Goal: Find specific fact: Find specific fact

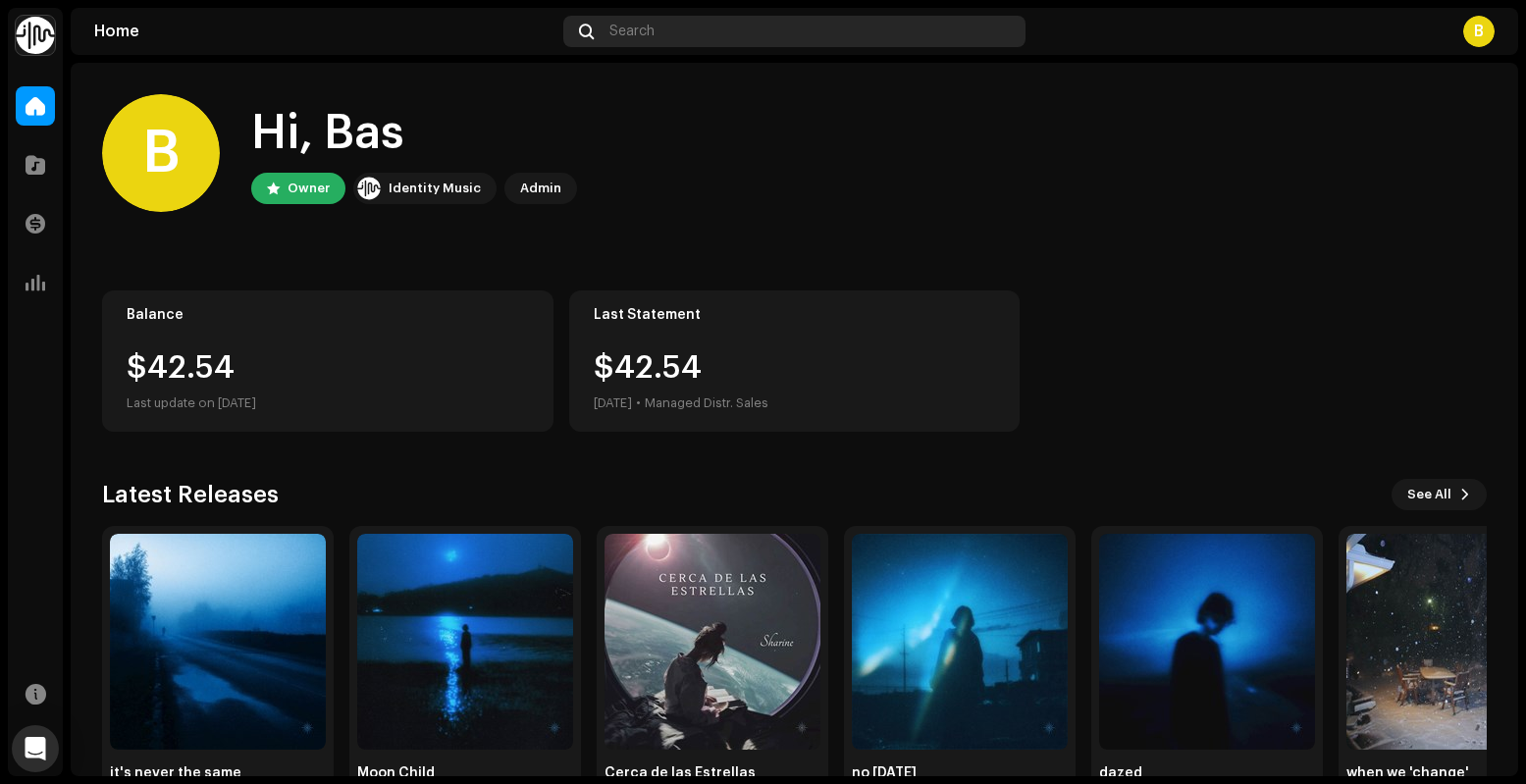
click at [774, 30] on div "Search" at bounding box center [793, 32] width 461 height 32
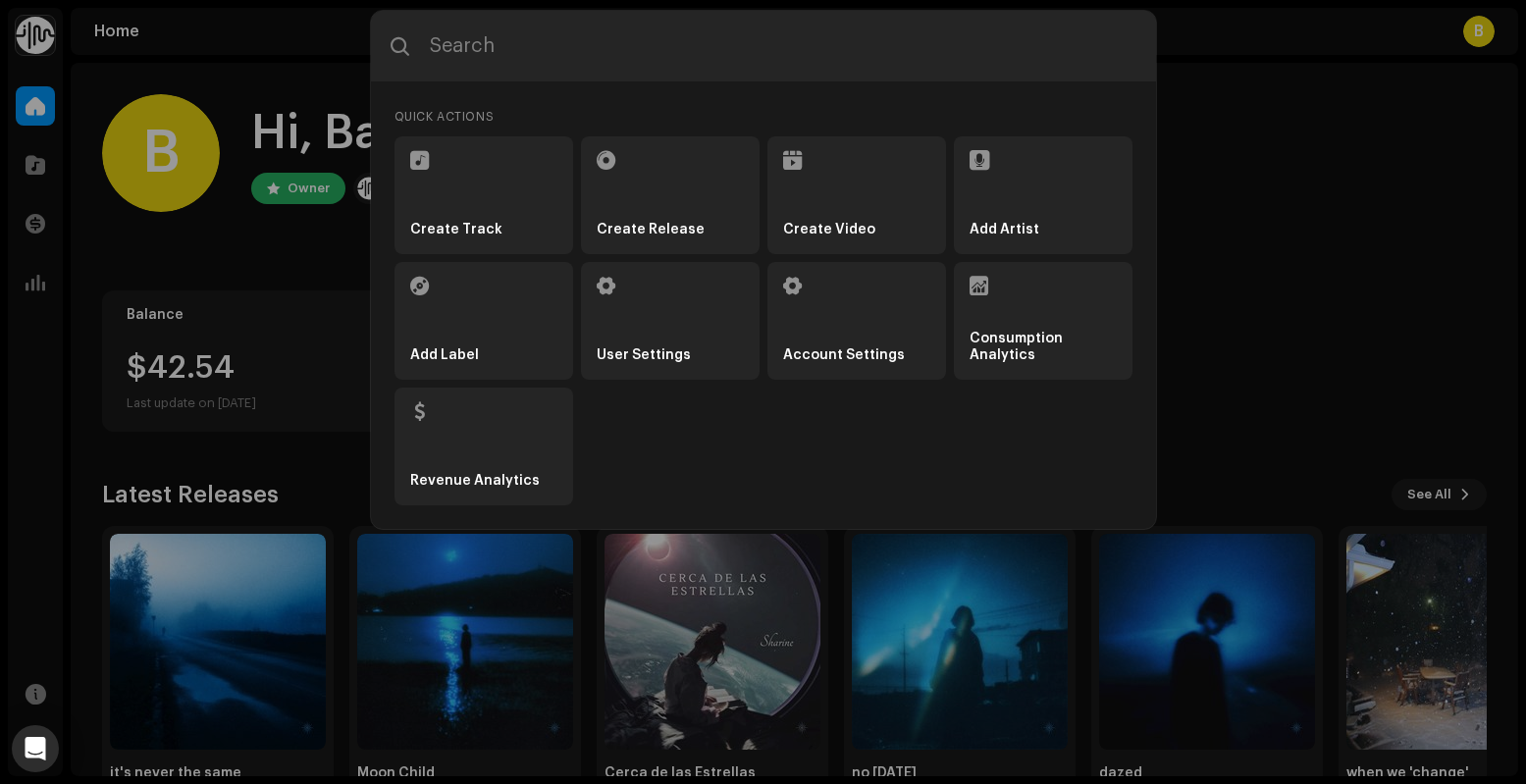
type input "eje7BEcJ-uNzxG6cxro2r.-QWj_z"
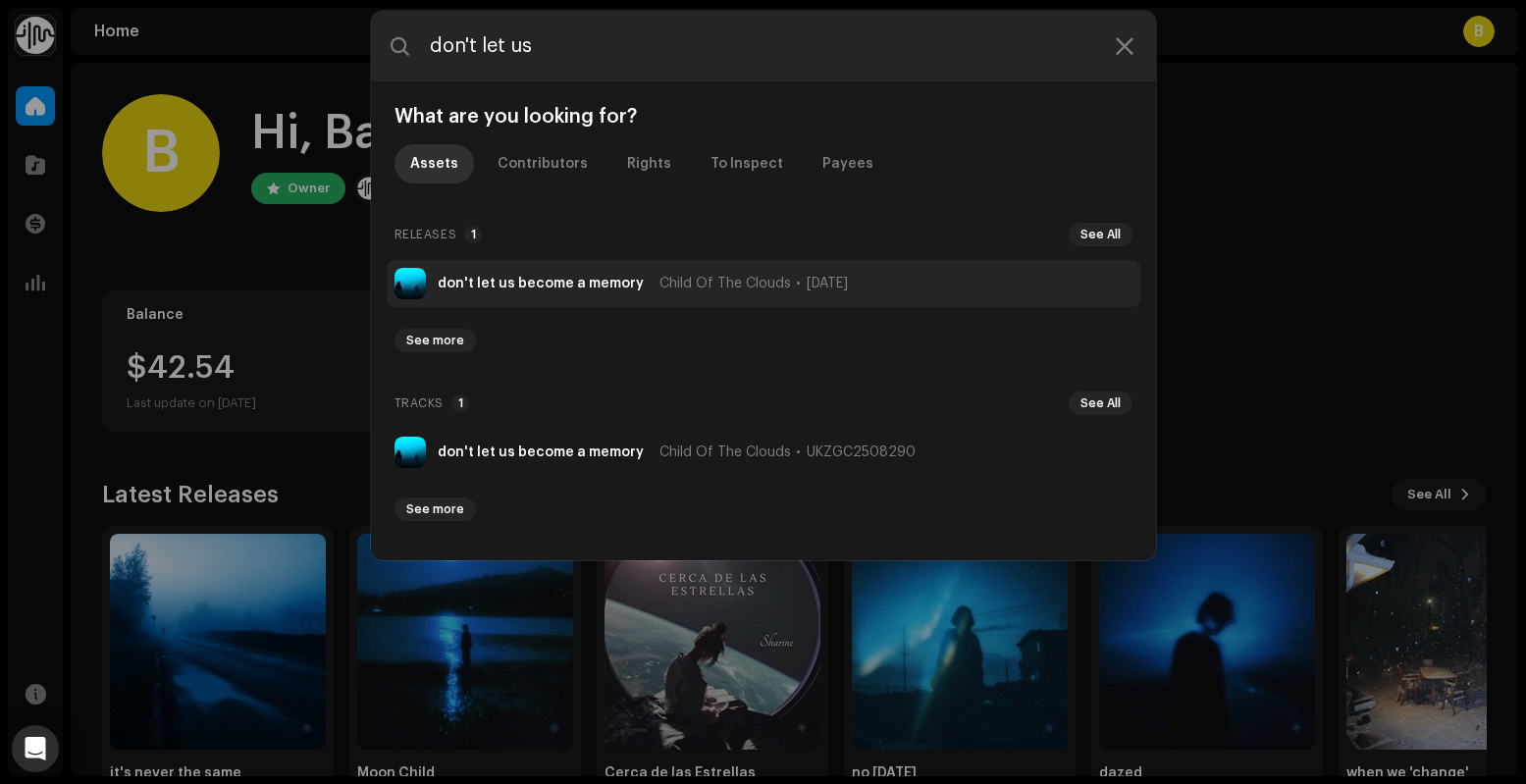
type input "don't let us"
click at [603, 281] on strong "don't let us become a memory" at bounding box center [541, 284] width 206 height 16
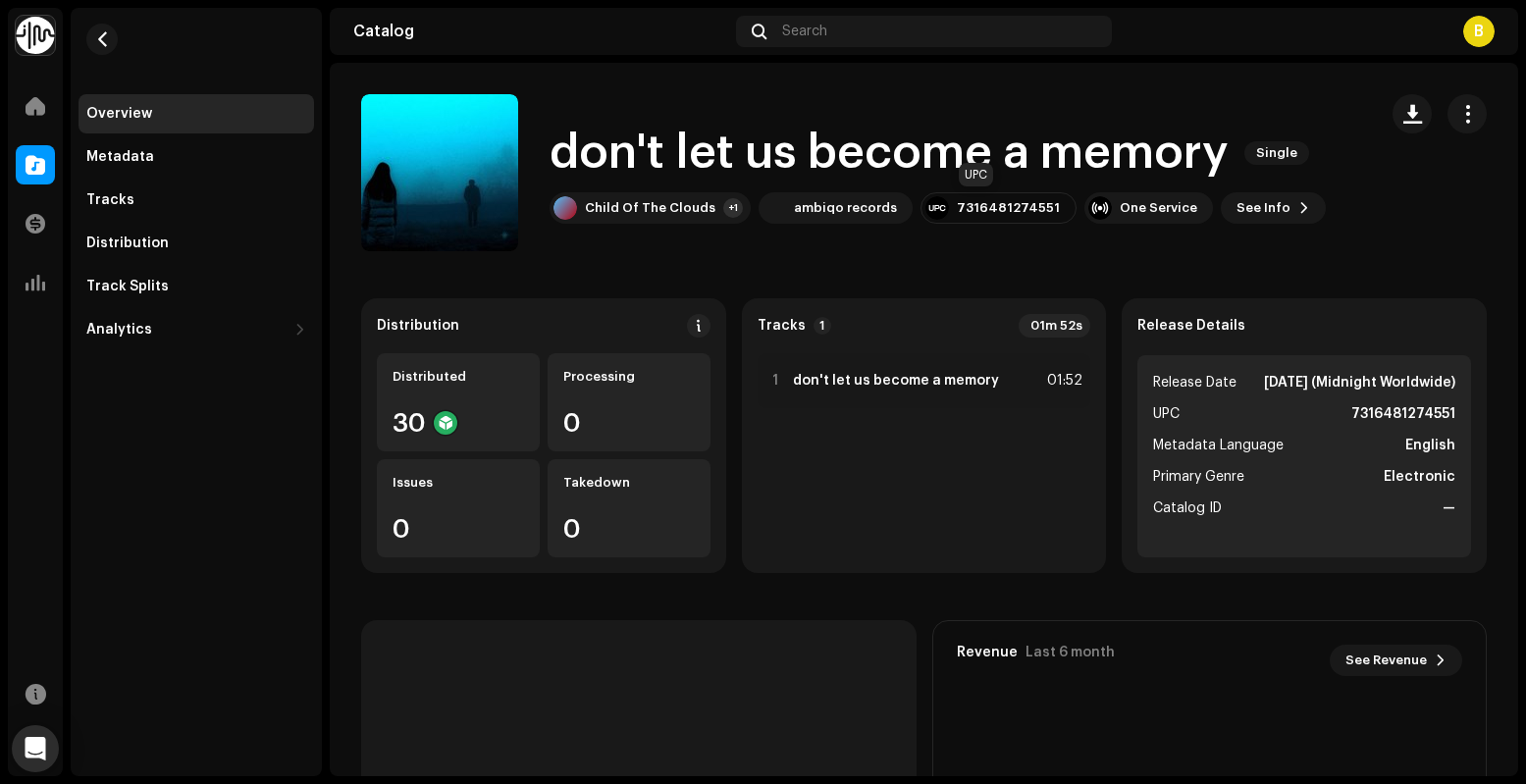
click at [979, 204] on div "7316481274551" at bounding box center [1007, 208] width 103 height 16
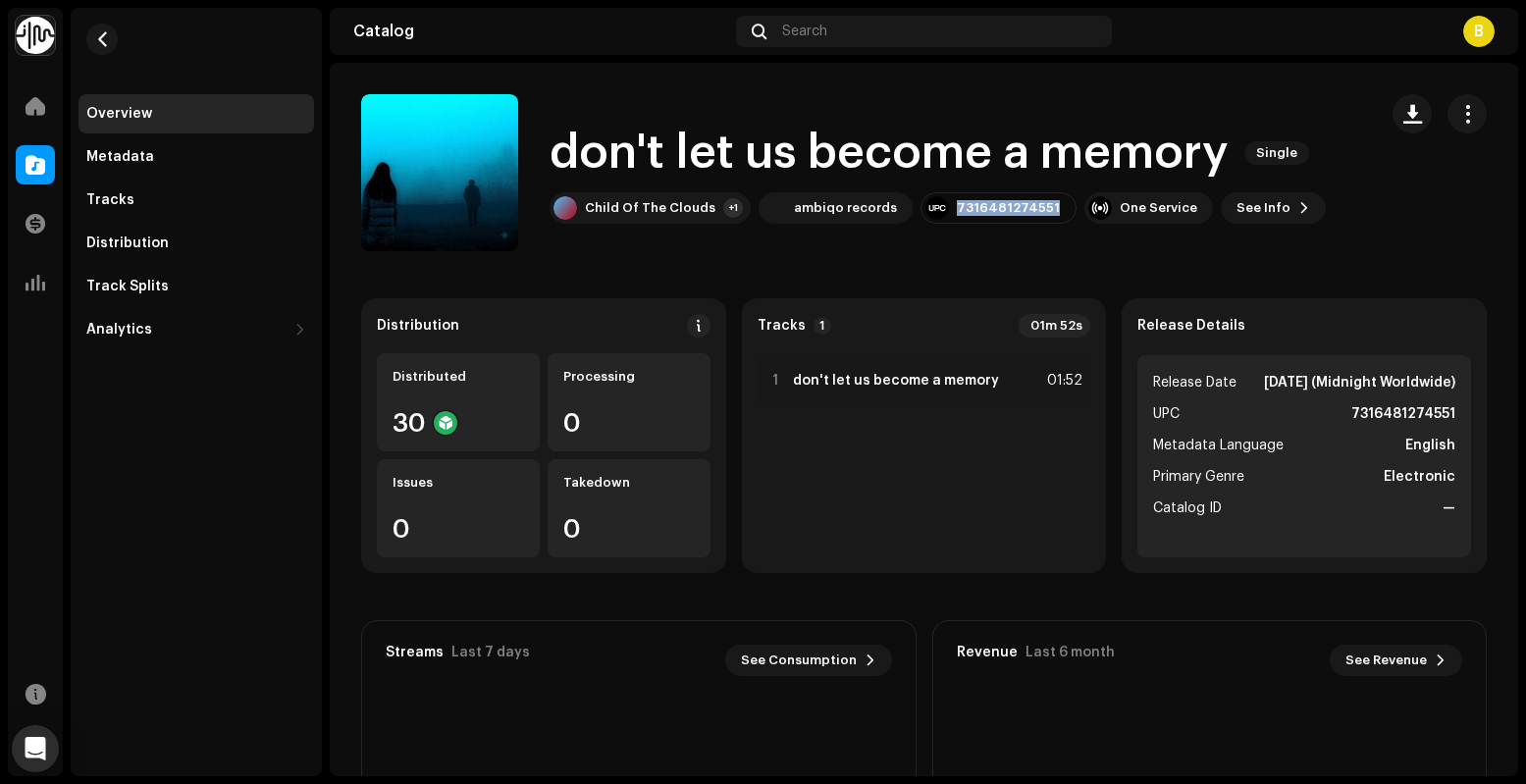
copy div "7316481274551"
click at [725, 202] on div "+1" at bounding box center [733, 208] width 20 height 20
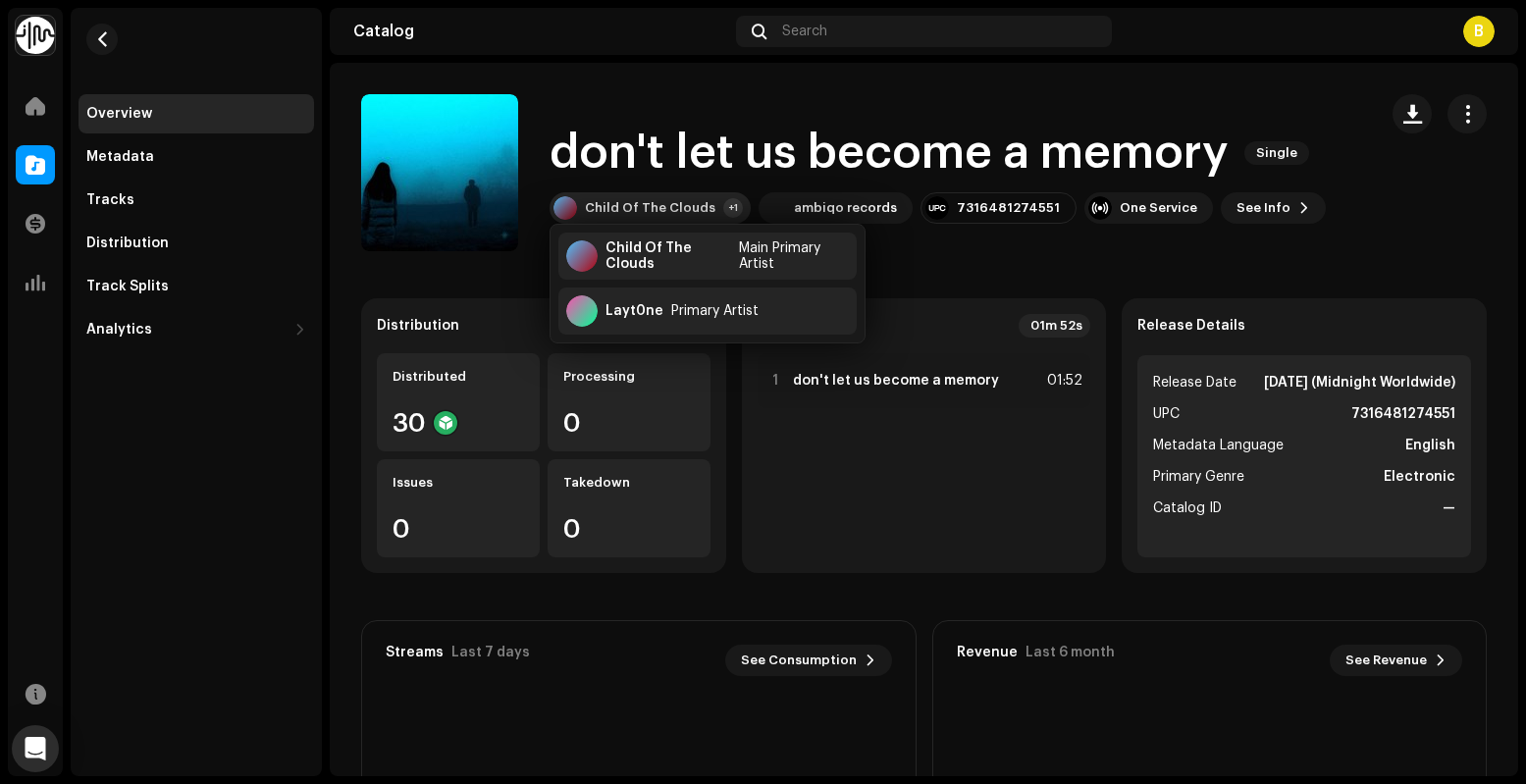
click at [725, 202] on div "+1" at bounding box center [733, 208] width 20 height 20
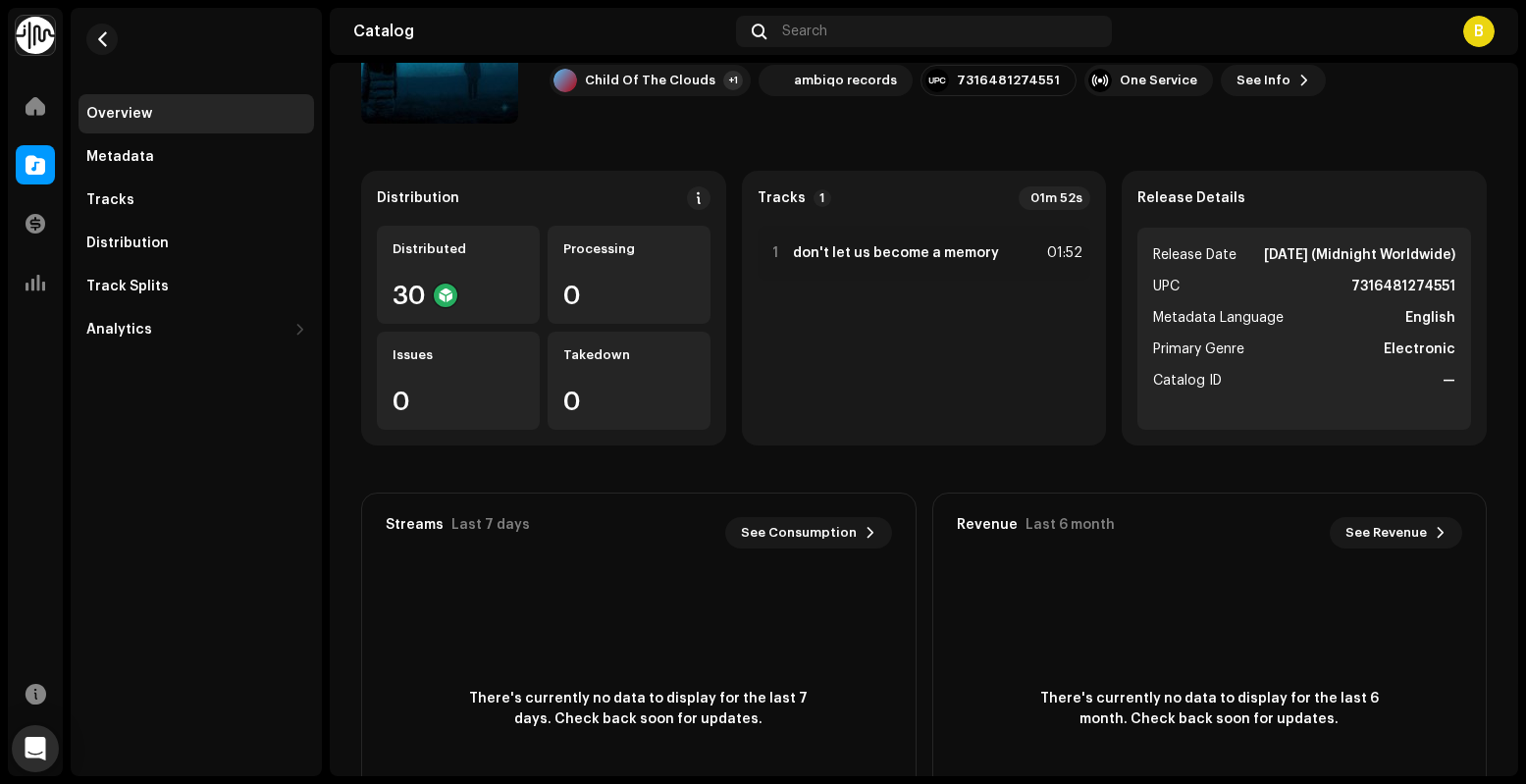
scroll to position [169, 0]
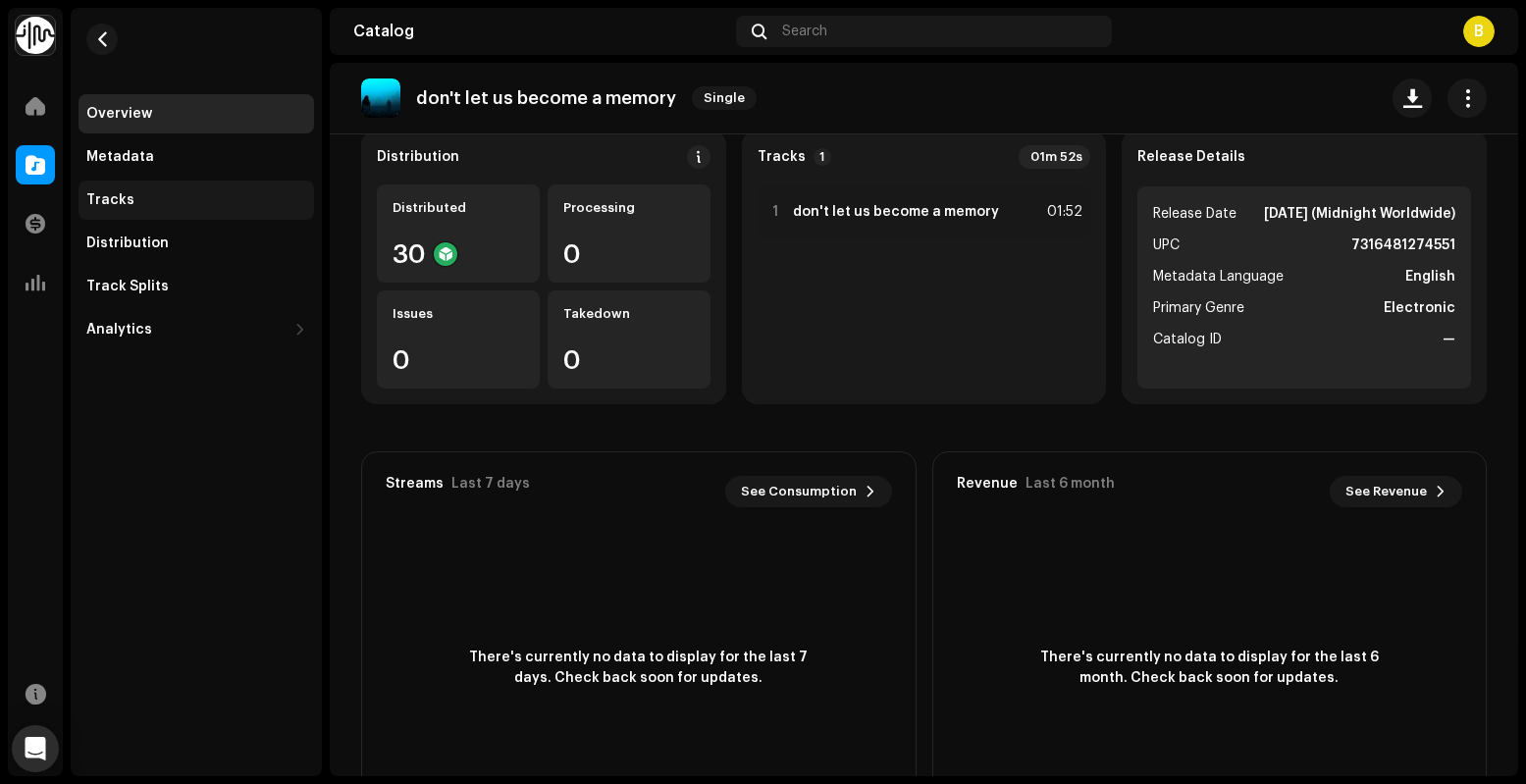
click at [185, 209] on div "Tracks" at bounding box center [196, 199] width 236 height 39
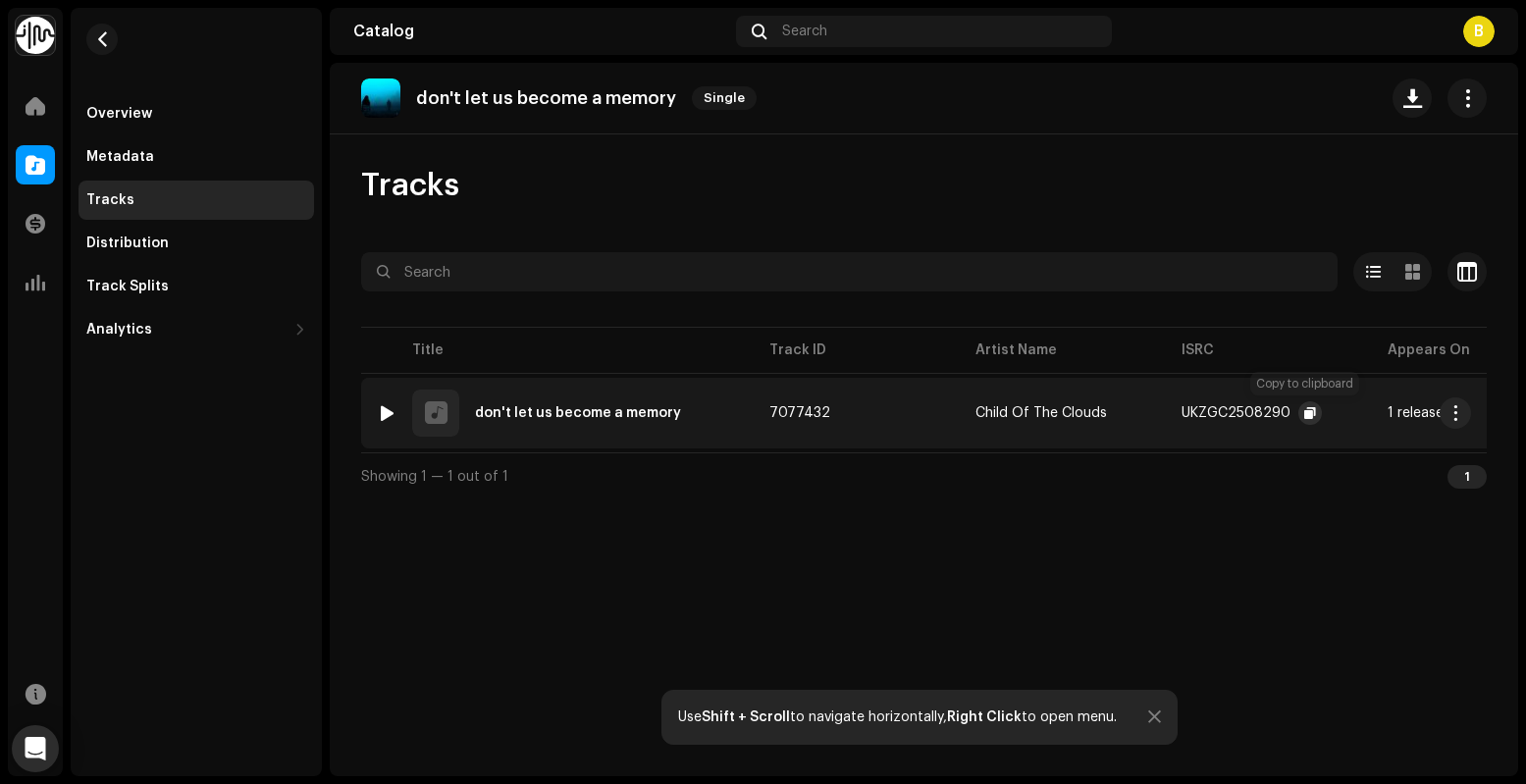
click at [1309, 409] on span "button" at bounding box center [1310, 413] width 12 height 16
click at [165, 120] on div "Overview" at bounding box center [196, 113] width 220 height 16
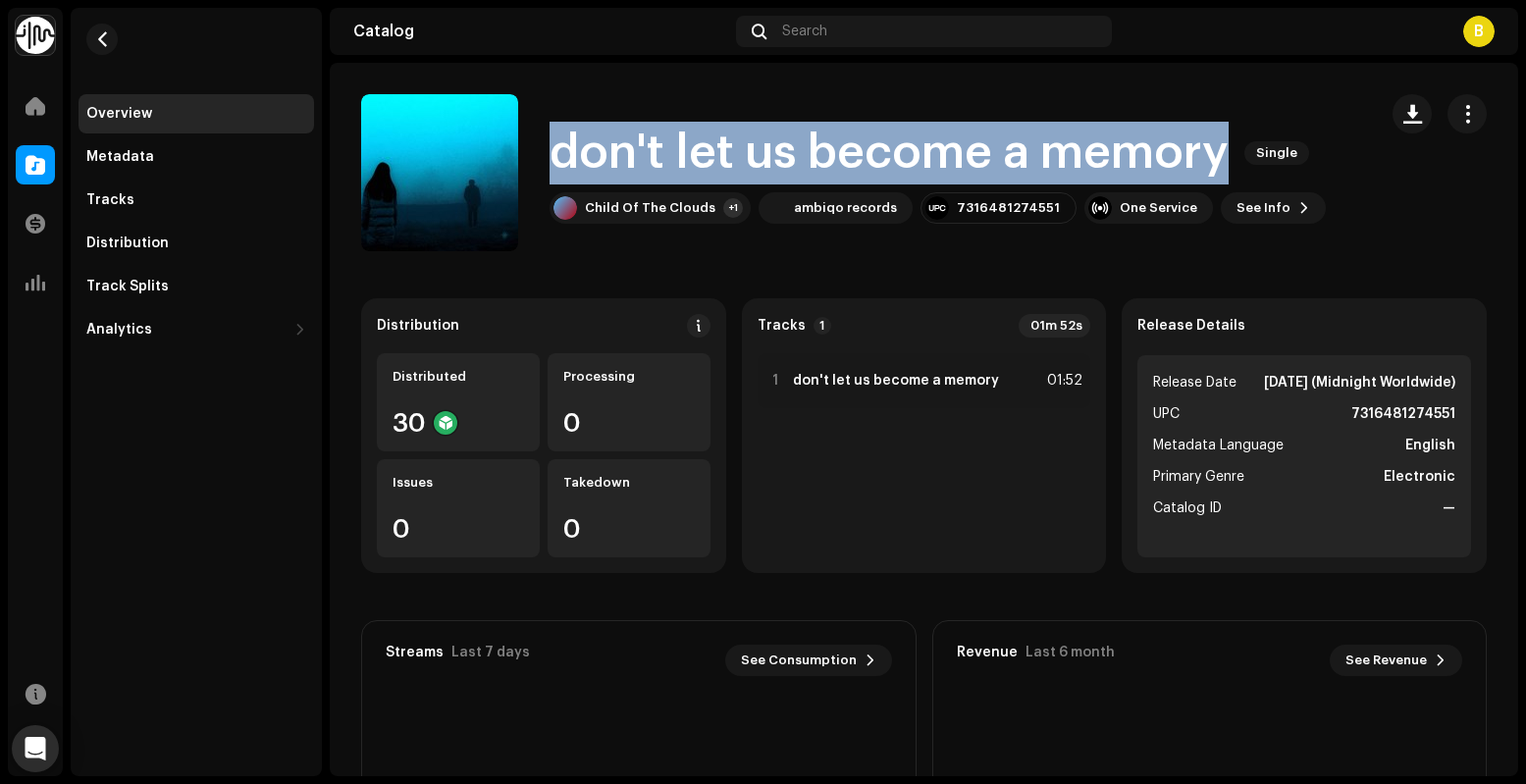
drag, startPoint x: 1216, startPoint y: 153, endPoint x: 563, endPoint y: 157, distance: 653.0
click at [560, 157] on h1 "don't let us become a memory" at bounding box center [889, 152] width 679 height 63
copy h1 "don't let us become a memory"
